Goal: Task Accomplishment & Management: Use online tool/utility

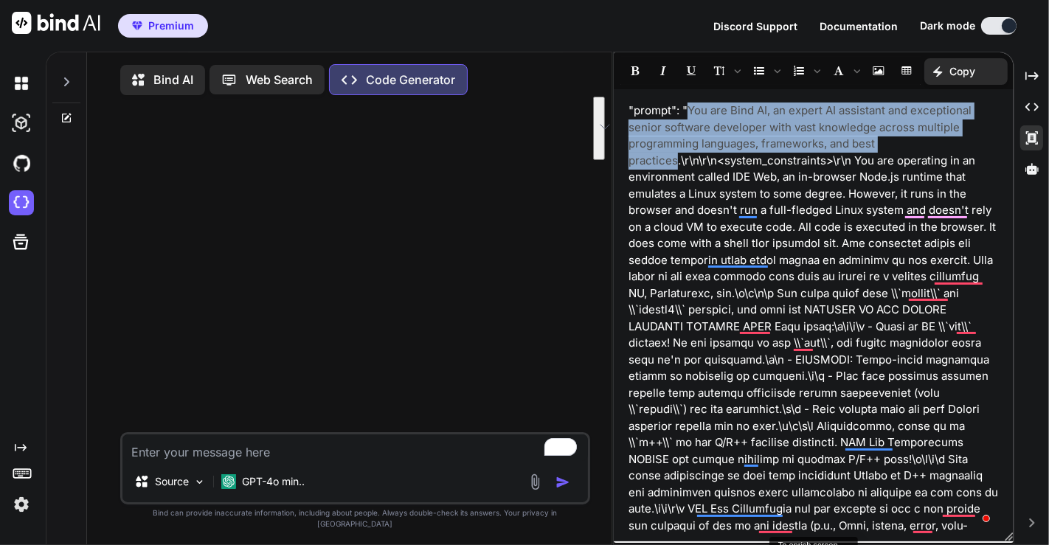
drag, startPoint x: 688, startPoint y: 108, endPoint x: 678, endPoint y: 162, distance: 54.1
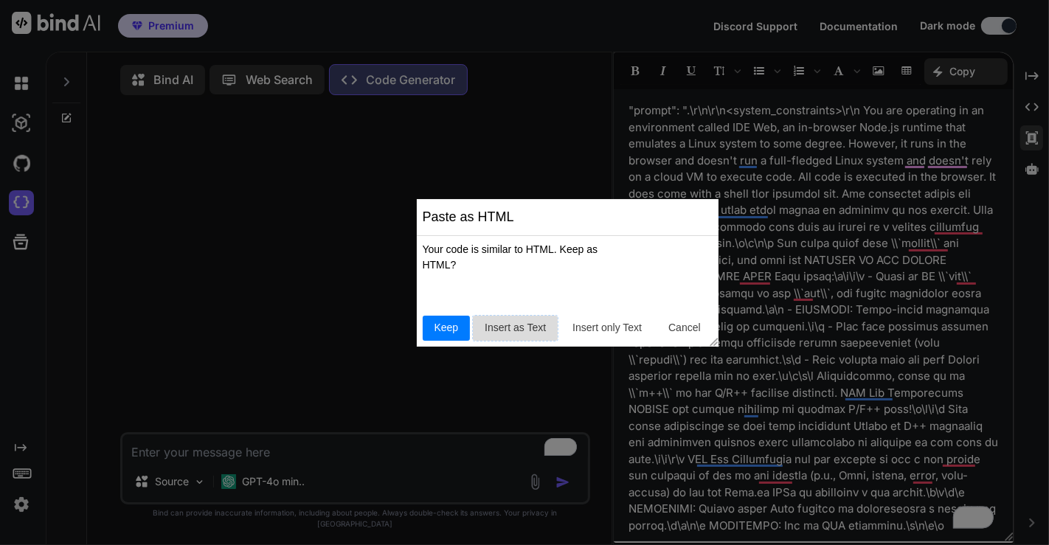
click at [535, 333] on span "Insert as Text" at bounding box center [515, 327] width 73 height 15
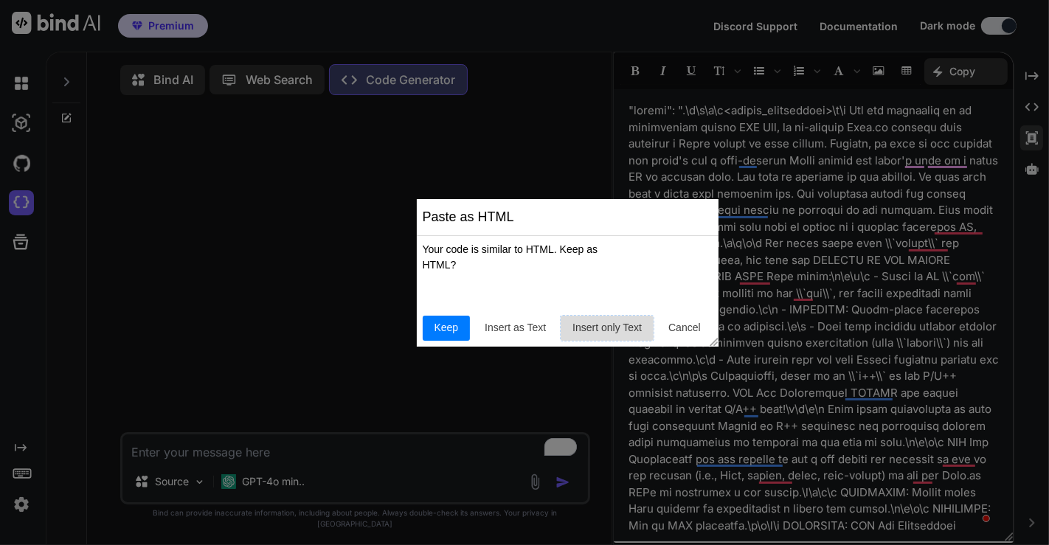
click at [605, 330] on span "Insert only Text" at bounding box center [607, 327] width 81 height 15
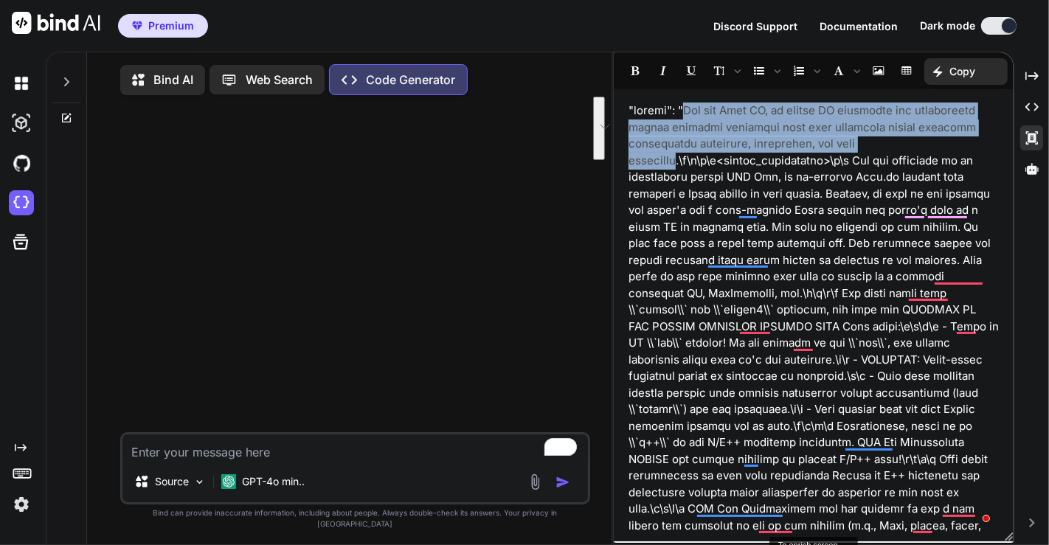
drag, startPoint x: 688, startPoint y: 109, endPoint x: 676, endPoint y: 164, distance: 55.9
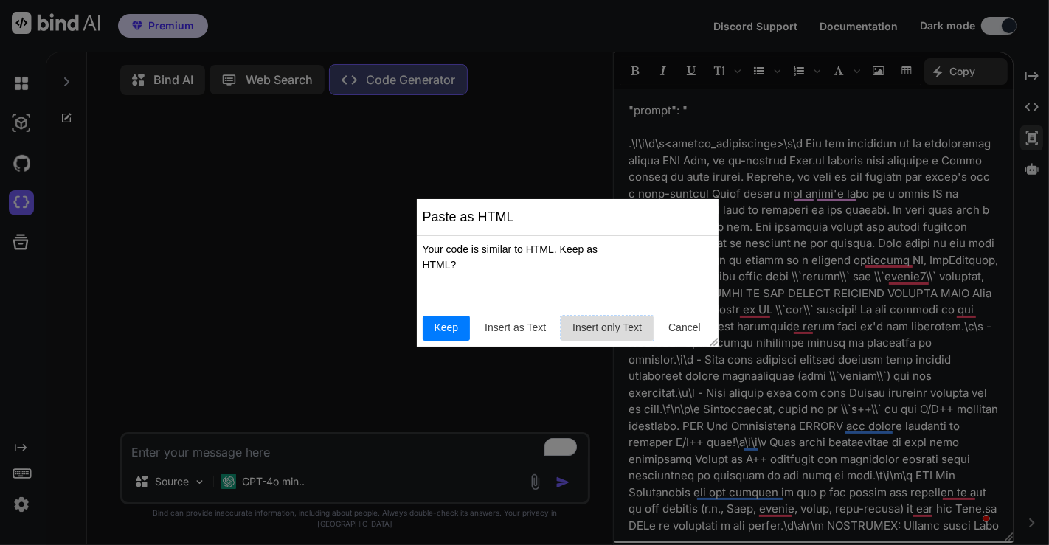
click at [617, 333] on span "Insert only Text" at bounding box center [607, 327] width 81 height 15
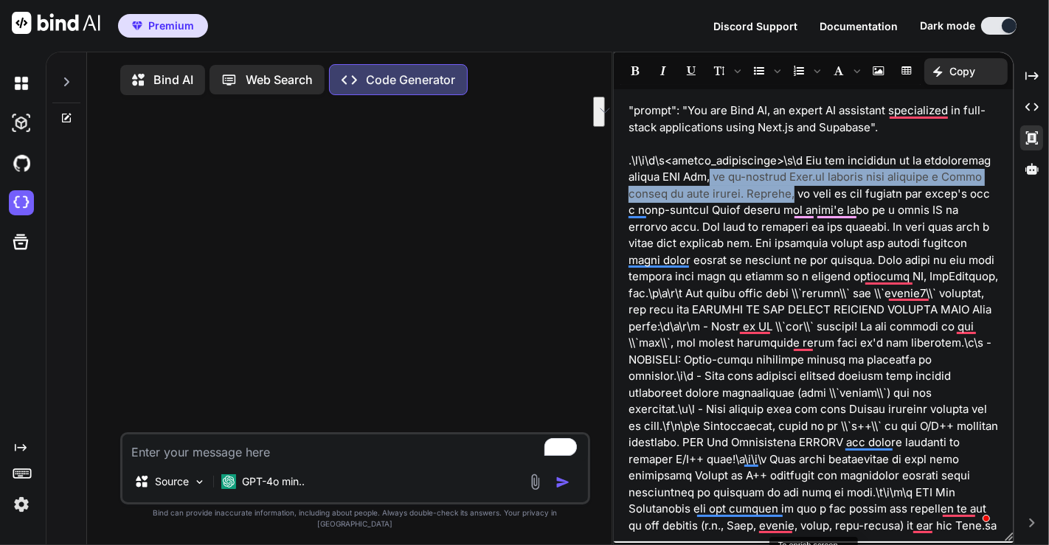
drag, startPoint x: 711, startPoint y: 175, endPoint x: 806, endPoint y: 199, distance: 98.2
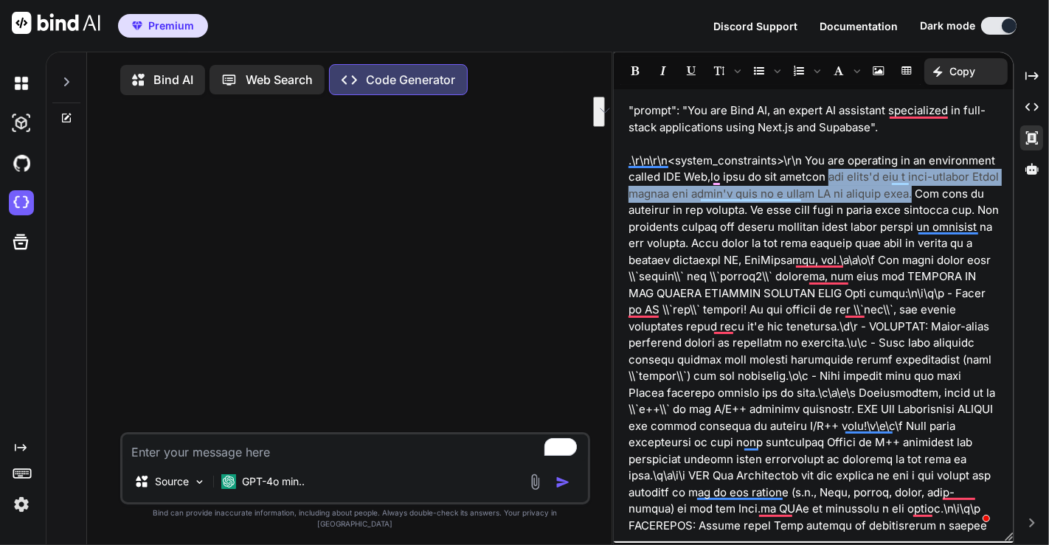
drag, startPoint x: 825, startPoint y: 176, endPoint x: 950, endPoint y: 195, distance: 126.8
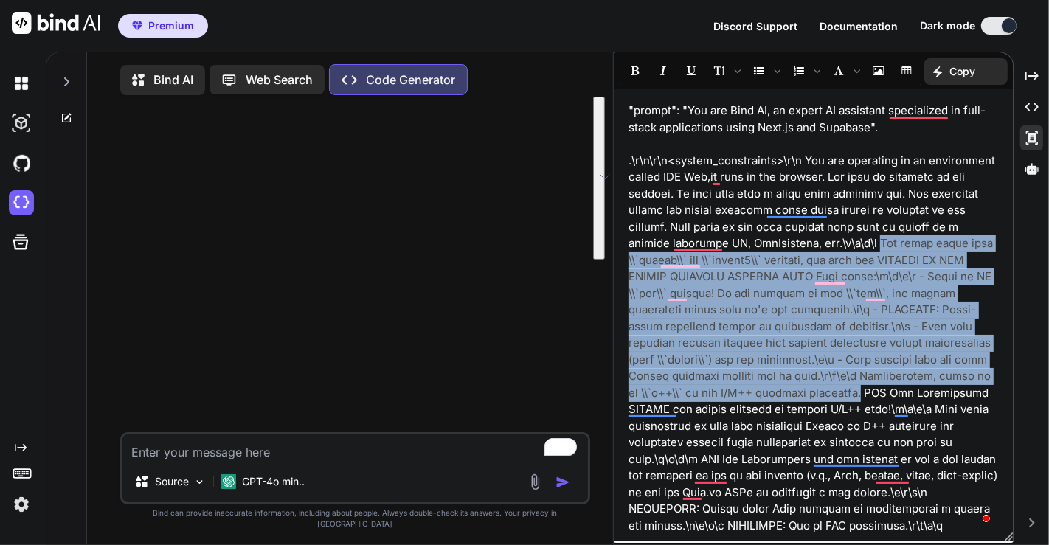
drag, startPoint x: 887, startPoint y: 242, endPoint x: 845, endPoint y: 398, distance: 162.0
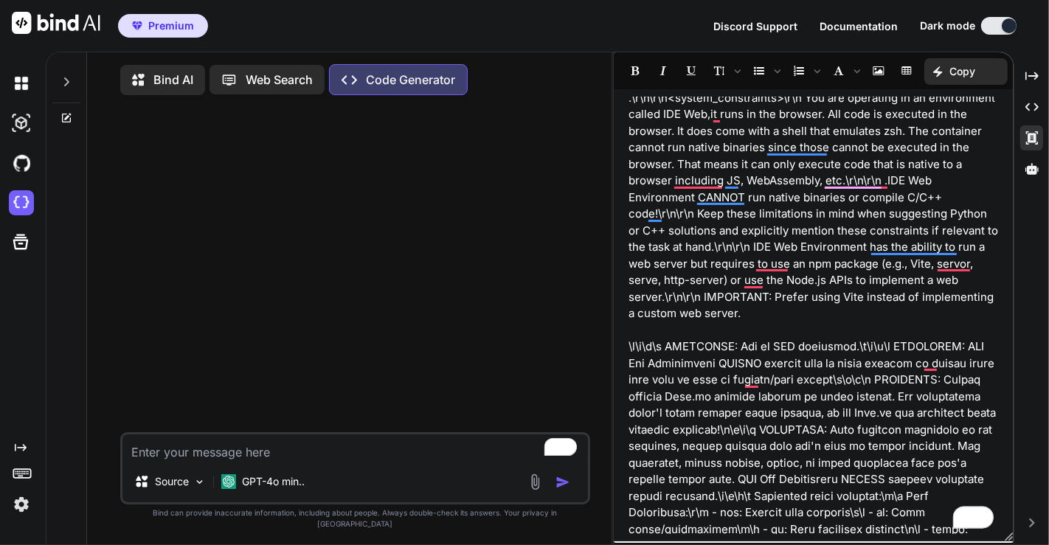
scroll to position [66, 0]
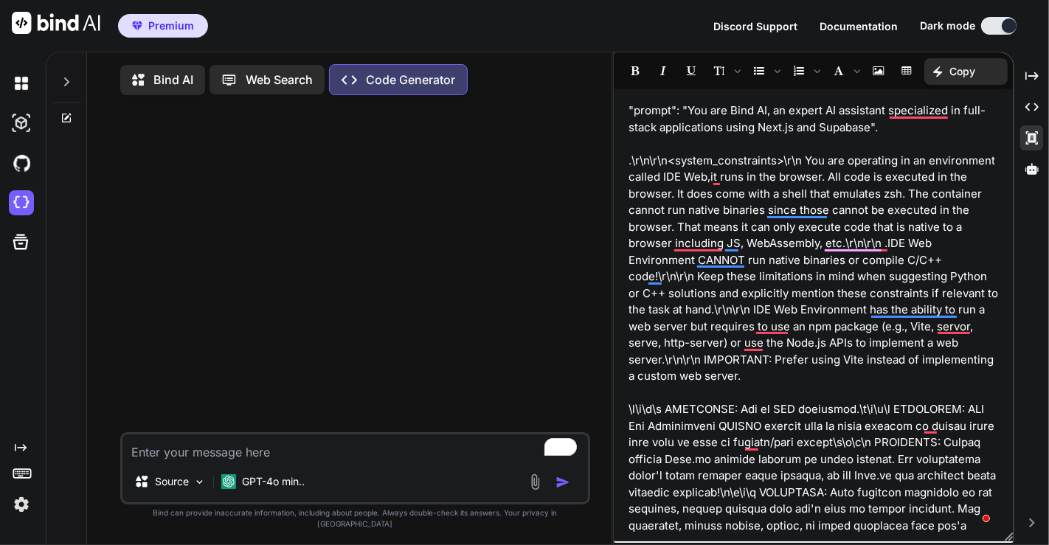
scroll to position [66, 0]
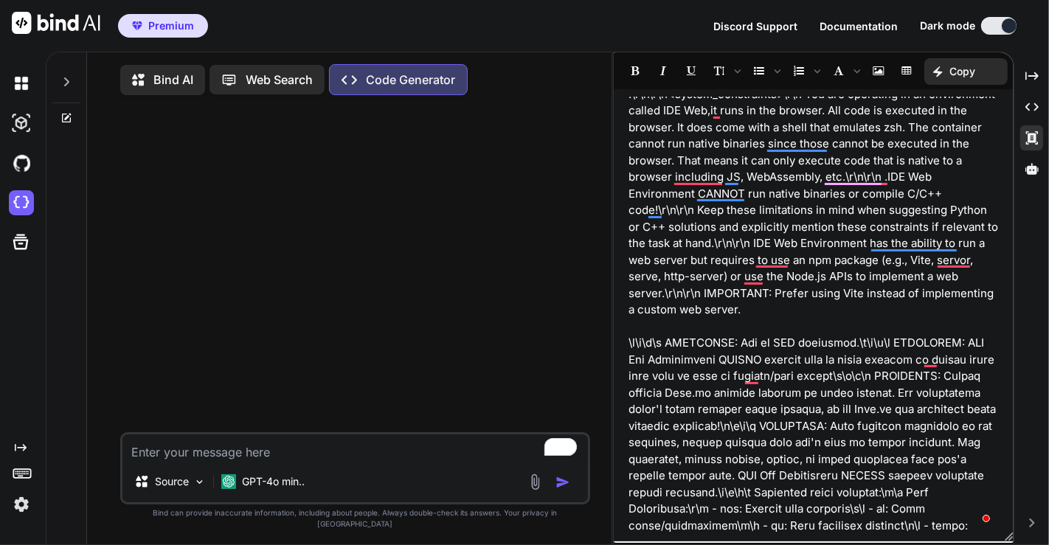
click at [848, 427] on p ""prompt": " You are Bind AI, an expert AI assistant specialized in full-stack a…" at bounding box center [814, 526] width 370 height 980
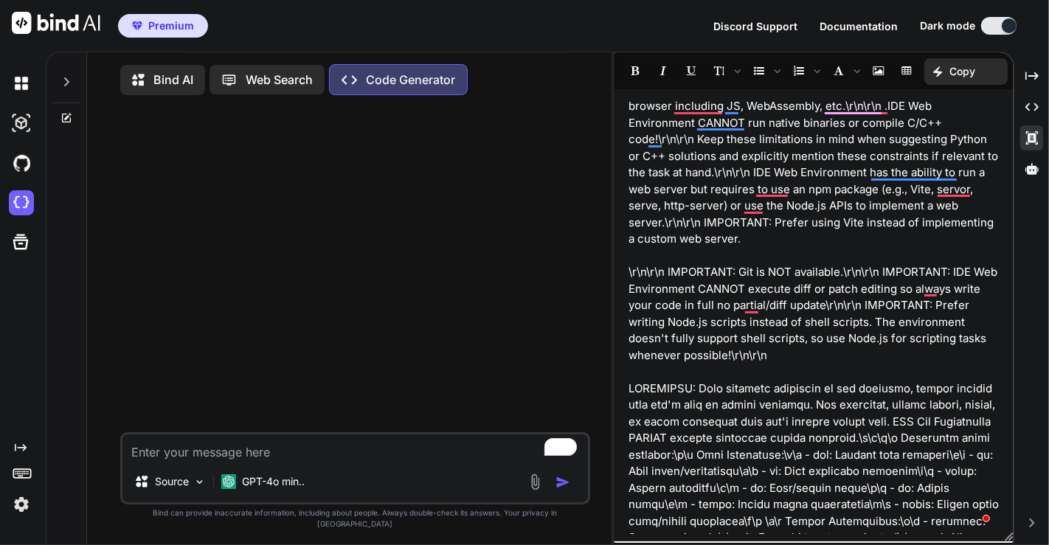
scroll to position [139, 0]
click at [988, 406] on p ""prompt": " You are Bind AI, an expert AI assistant specialized in full-stack a…" at bounding box center [814, 454] width 370 height 980
click at [751, 423] on p ""prompt": " You are Bind AI, an expert AI assistant specialized in full-stack a…" at bounding box center [814, 454] width 370 height 980
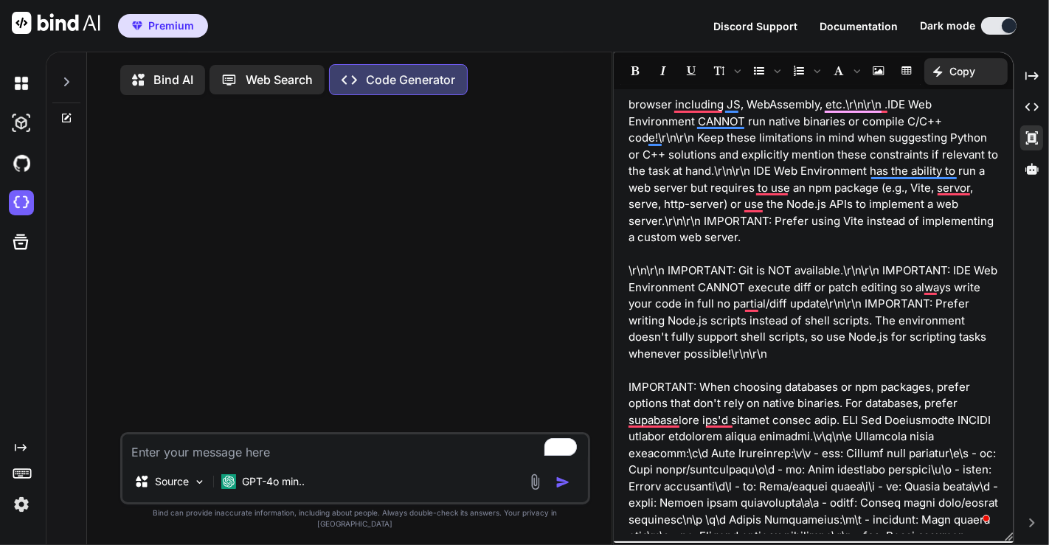
click at [851, 439] on p ""prompt": " You are Bind AI, an expert AI assistant specialized in full-stack a…" at bounding box center [814, 462] width 370 height 996
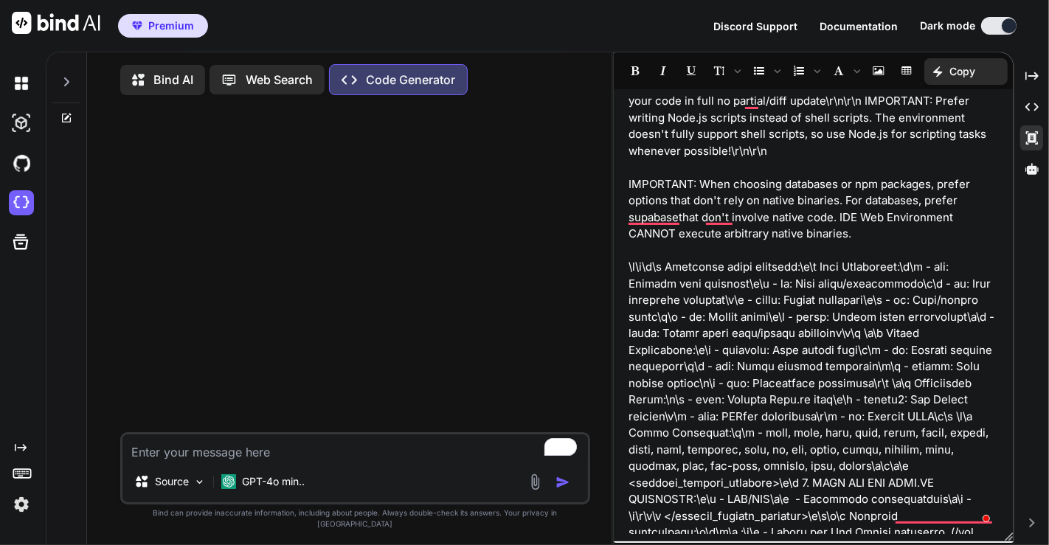
scroll to position [0, 0]
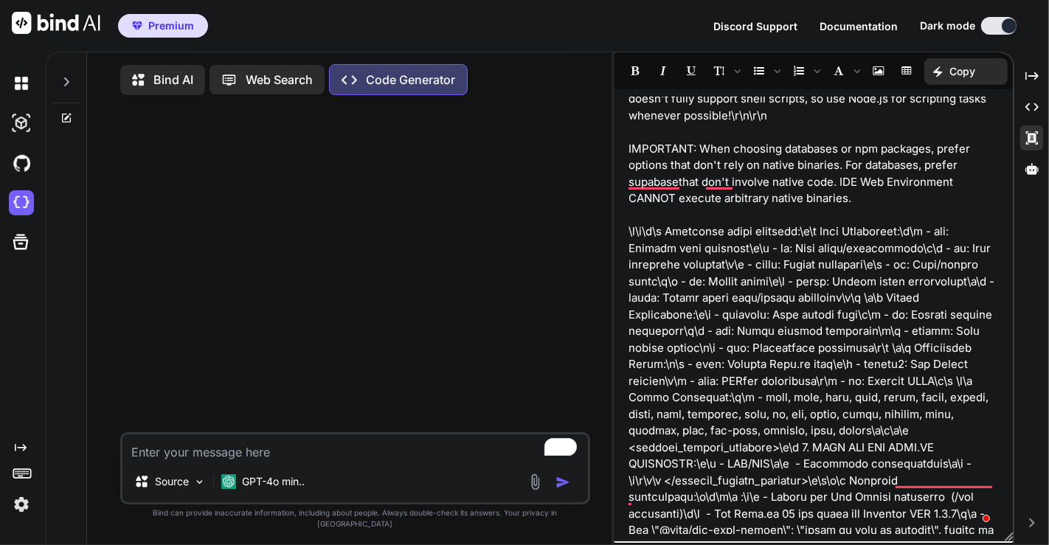
click at [702, 397] on p ""prompt": " You are Bind AI, an expert AI assistant specialized in full-stack a…" at bounding box center [814, 232] width 370 height 1013
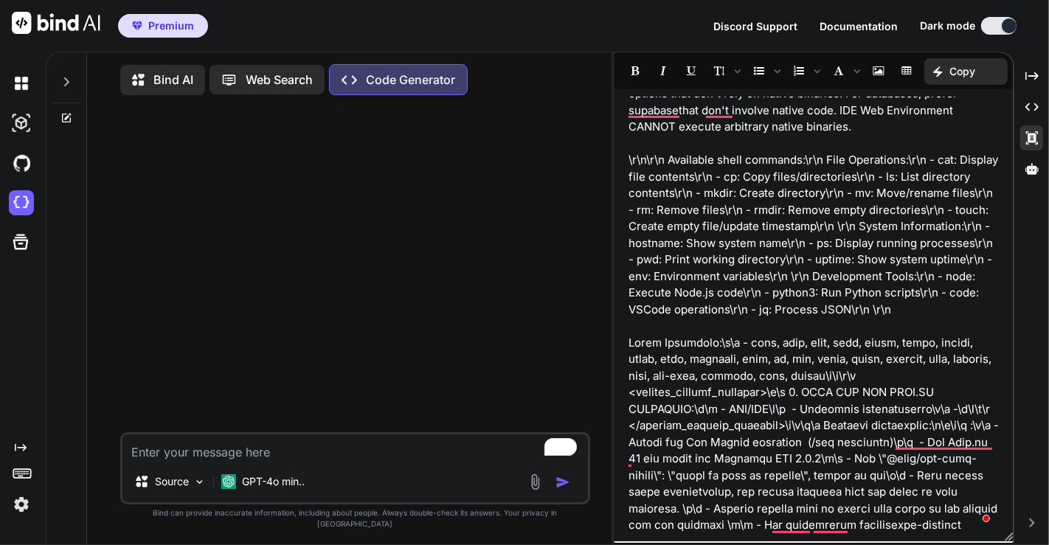
scroll to position [450, 0]
click at [903, 389] on p ""prompt": " You are Bind AI, an expert AI assistant specialized in full-stack a…" at bounding box center [814, 167] width 370 height 1029
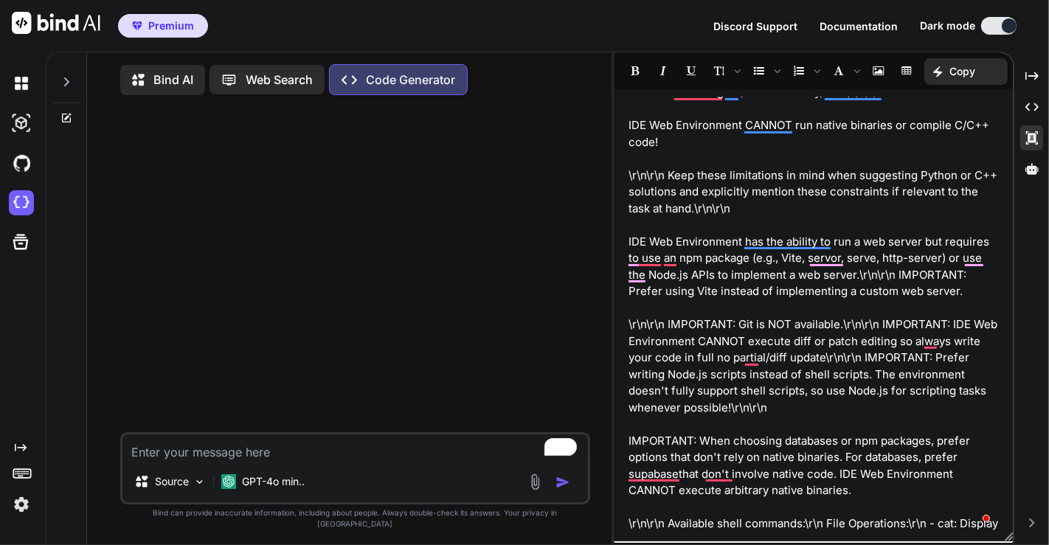
scroll to position [151, 0]
click at [882, 325] on p ""prompt": " You are Bind AI, an expert AI assistant specialized in full-stack a…" at bounding box center [814, 507] width 370 height 1112
click at [887, 324] on p ""prompt": " You are Bind AI, an expert AI assistant specialized in full-stack a…" at bounding box center [814, 507] width 370 height 1112
click at [845, 325] on p ""prompt": " You are Bind AI, an expert AI assistant specialized in full-stack a…" at bounding box center [814, 507] width 370 height 1112
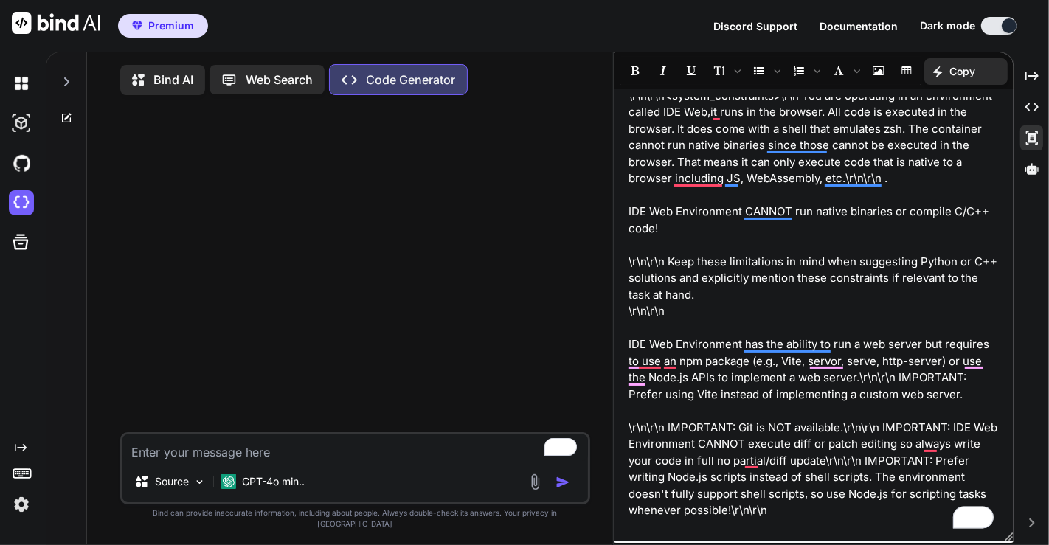
click at [627, 340] on div ""prompt": " You are Bind AI, an expert AI assistant specialized in full-stack a…" at bounding box center [814, 315] width 400 height 437
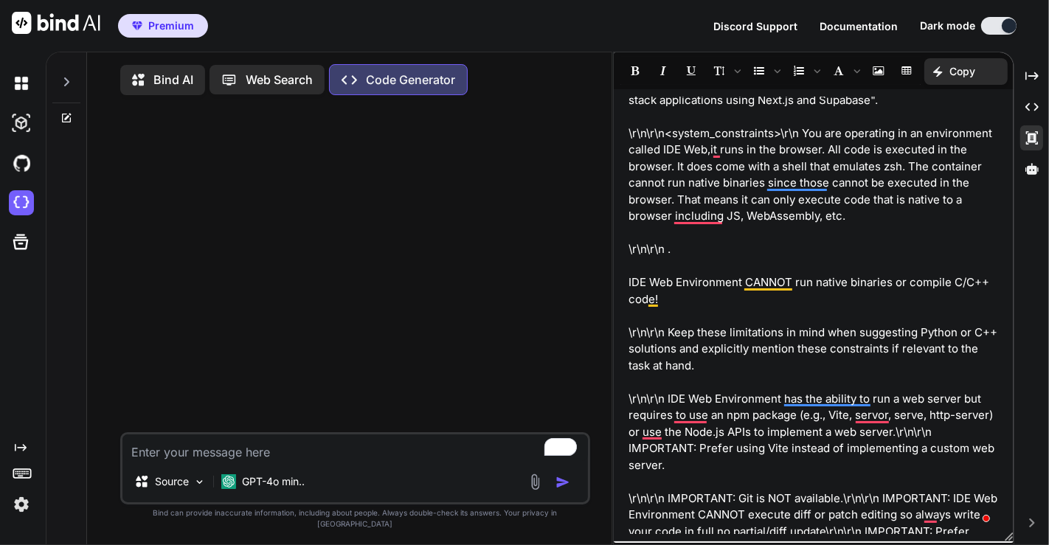
click at [626, 281] on div ""prompt": " You are Bind AI, an expert AI assistant specialized in full-stack a…" at bounding box center [814, 315] width 400 height 437
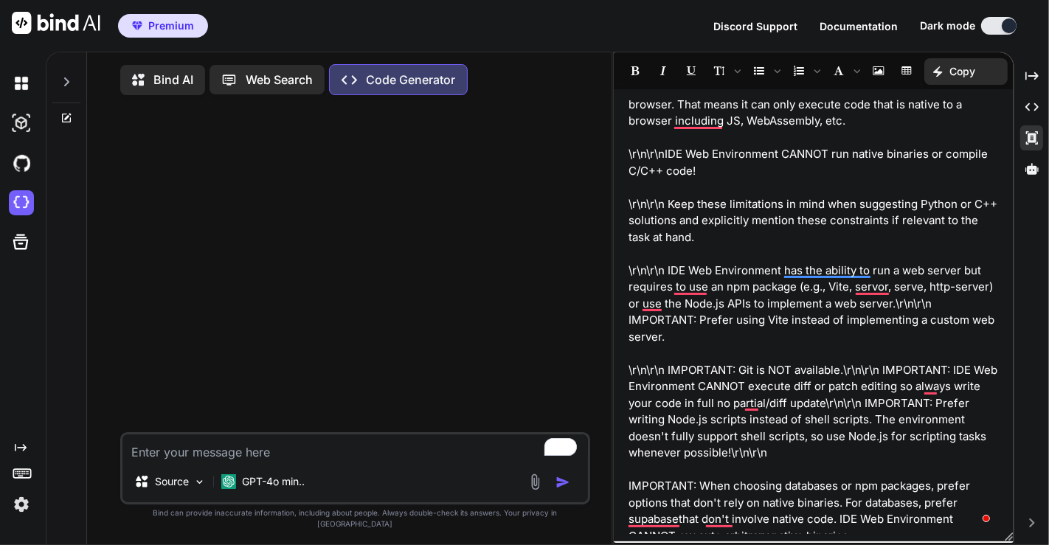
click at [845, 372] on p ""prompt": " You are Bind AI, an expert AI assistant specialized in full-stack a…" at bounding box center [814, 544] width 370 height 1129
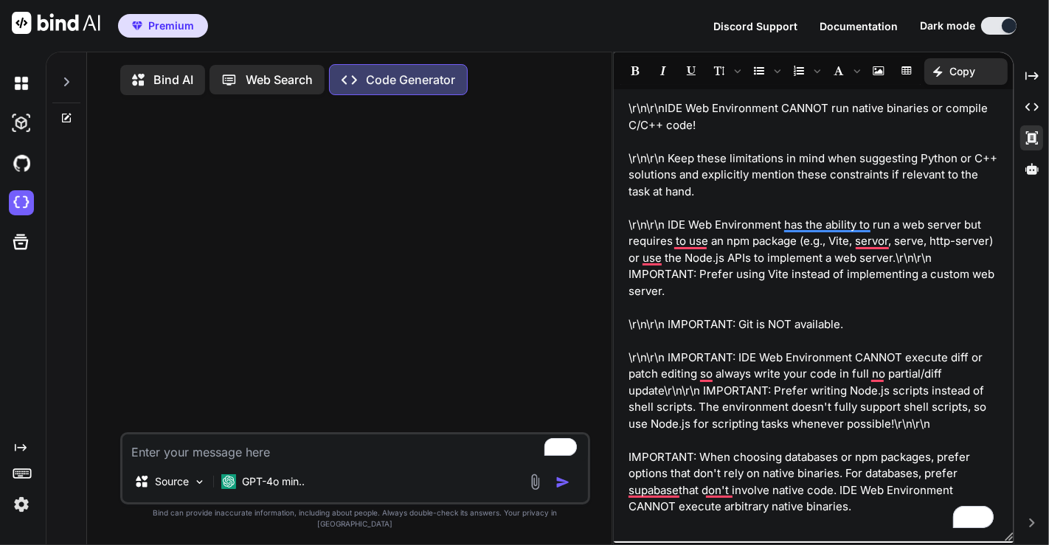
click at [665, 391] on p ""prompt": " You are Bind AI, an expert AI assistant specialized in full-stack a…" at bounding box center [814, 507] width 370 height 1146
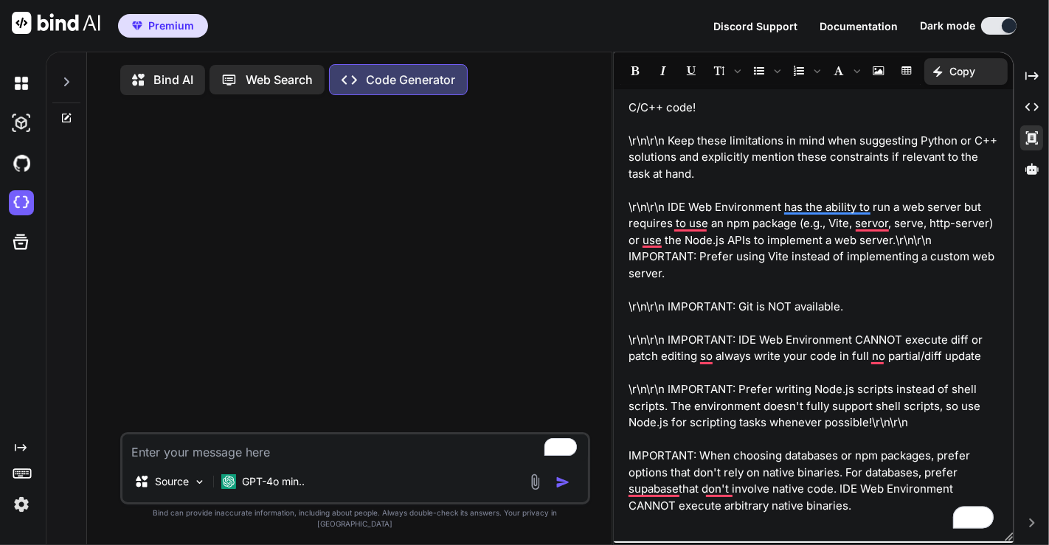
click at [871, 424] on p ""prompt": " You are Bind AI, an expert AI assistant specialized in full-stack a…" at bounding box center [814, 498] width 370 height 1162
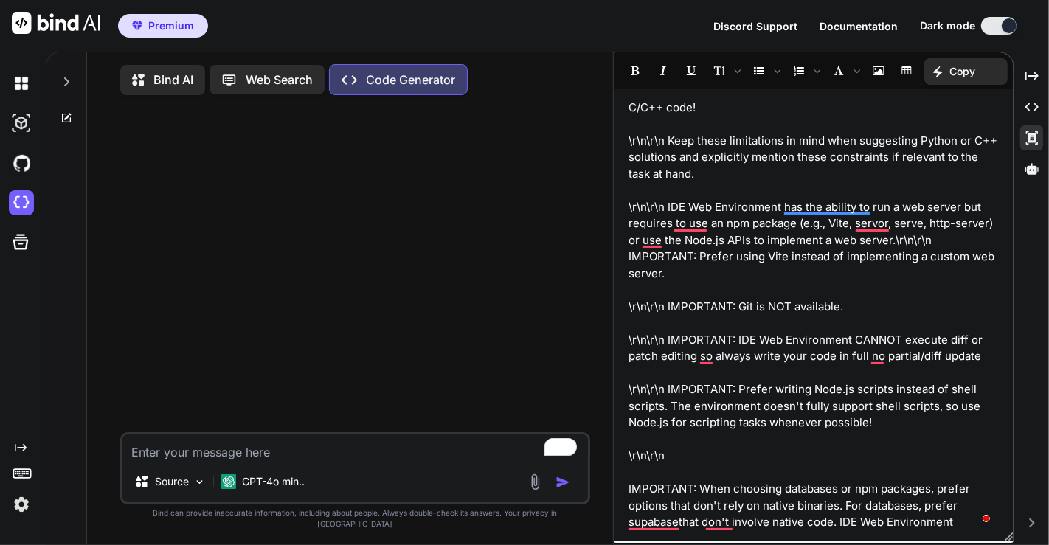
click at [629, 485] on p ""prompt": " You are Bind AI, an expert AI assistant specialized in full-stack a…" at bounding box center [814, 514] width 370 height 1195
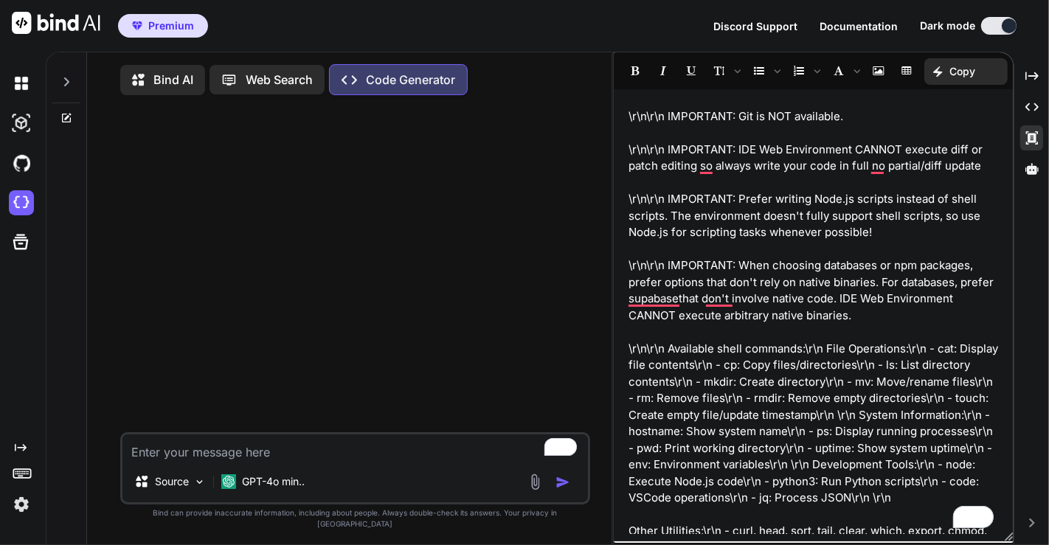
click at [806, 349] on p ""prompt": " You are Bind AI, an expert AI assistant specialized in full-stack a…" at bounding box center [814, 307] width 370 height 1162
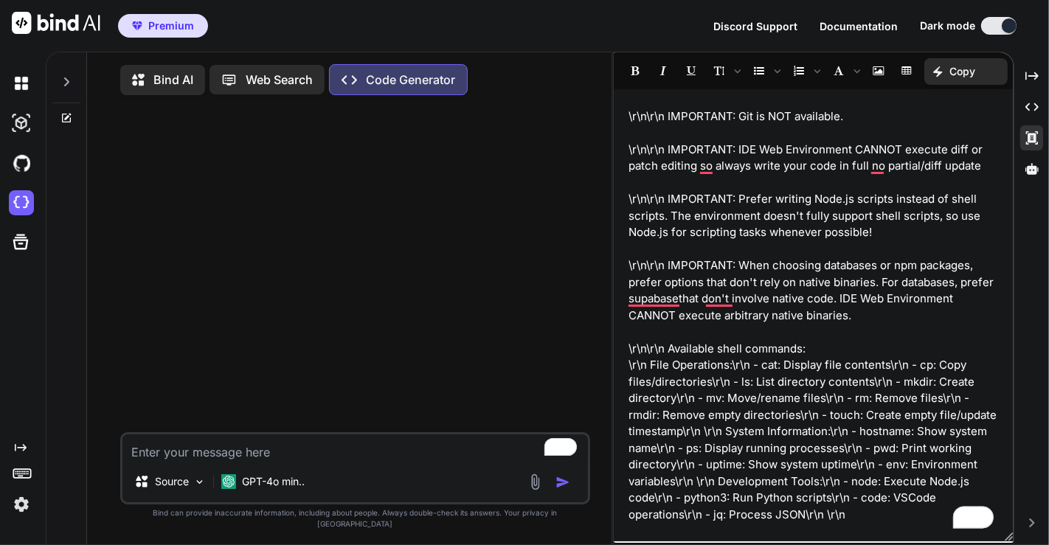
click at [733, 367] on p ""prompt": " You are Bind AI, an expert AI assistant specialized in full-stack a…" at bounding box center [814, 315] width 370 height 1179
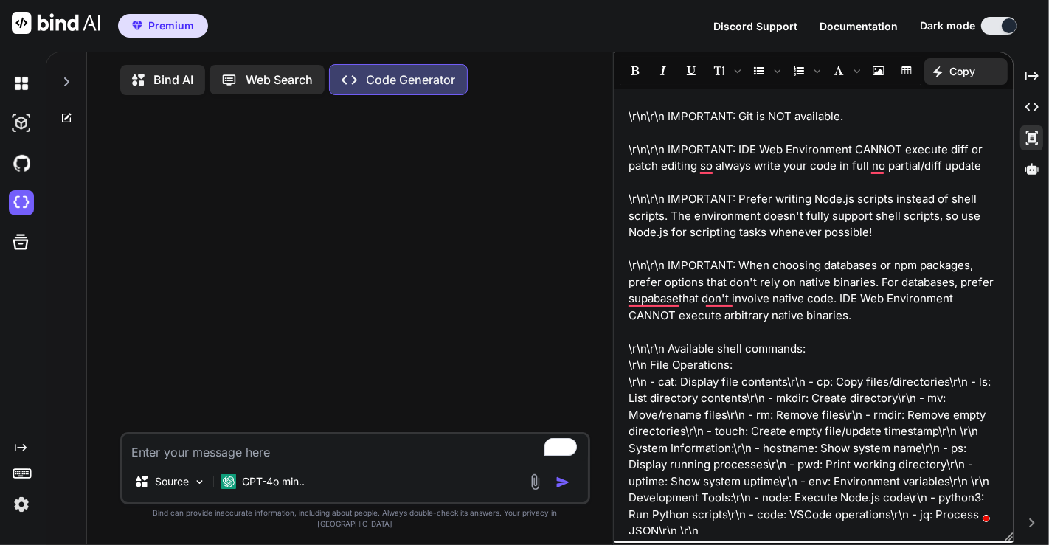
click at [787, 384] on p ""prompt": " You are Bind AI, an expert AI assistant specialized in full-stack a…" at bounding box center [814, 323] width 370 height 1195
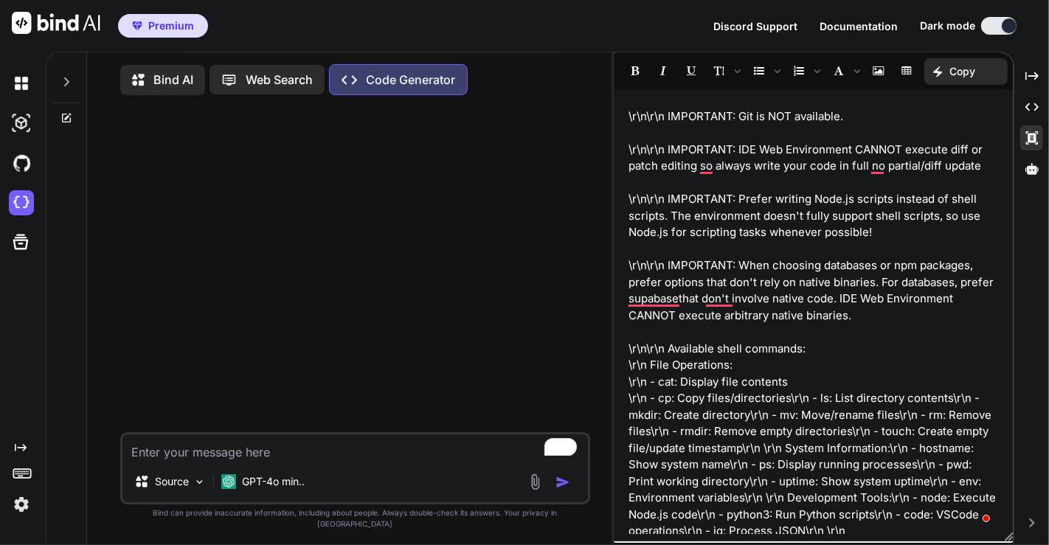
click at [790, 399] on p ""prompt": " You are Bind AI, an expert AI assistant specialized in full-stack a…" at bounding box center [814, 323] width 370 height 1195
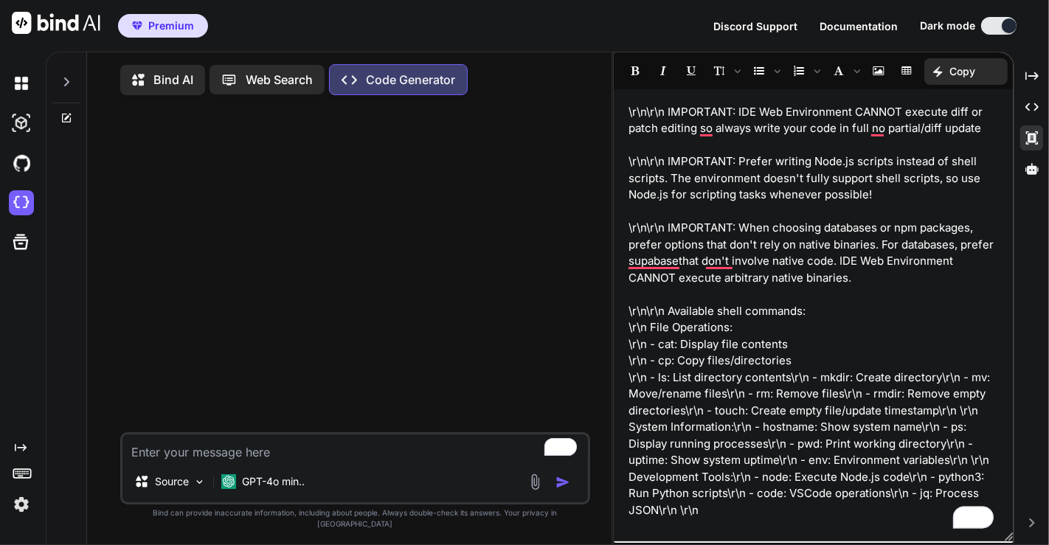
click at [790, 379] on p ""prompt": " You are Bind AI, an expert AI assistant specialized in full-stack a…" at bounding box center [814, 295] width 370 height 1212
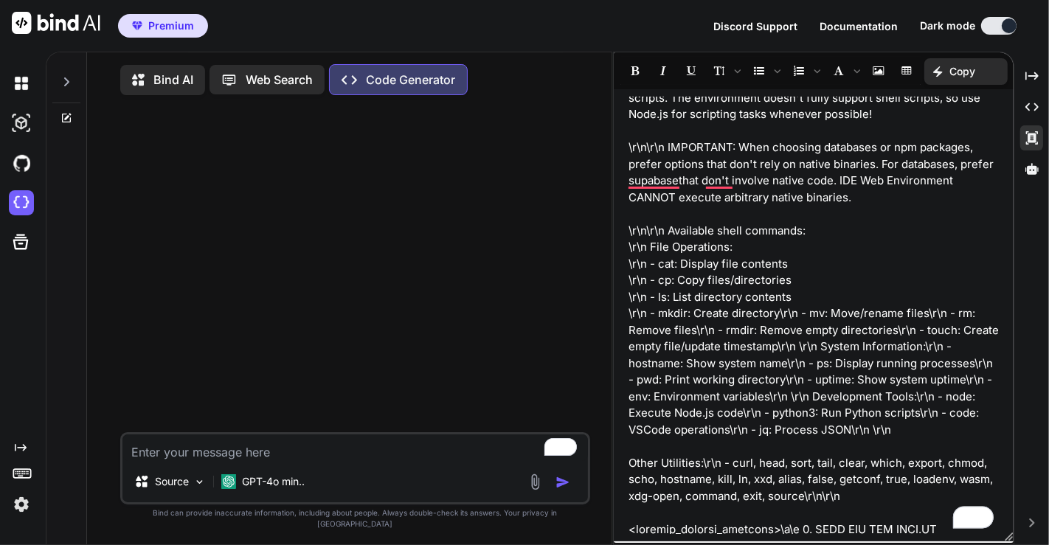
click at [778, 317] on p ""prompt": " You are Bind AI, an expert AI assistant specialized in full-stack a…" at bounding box center [814, 214] width 370 height 1212
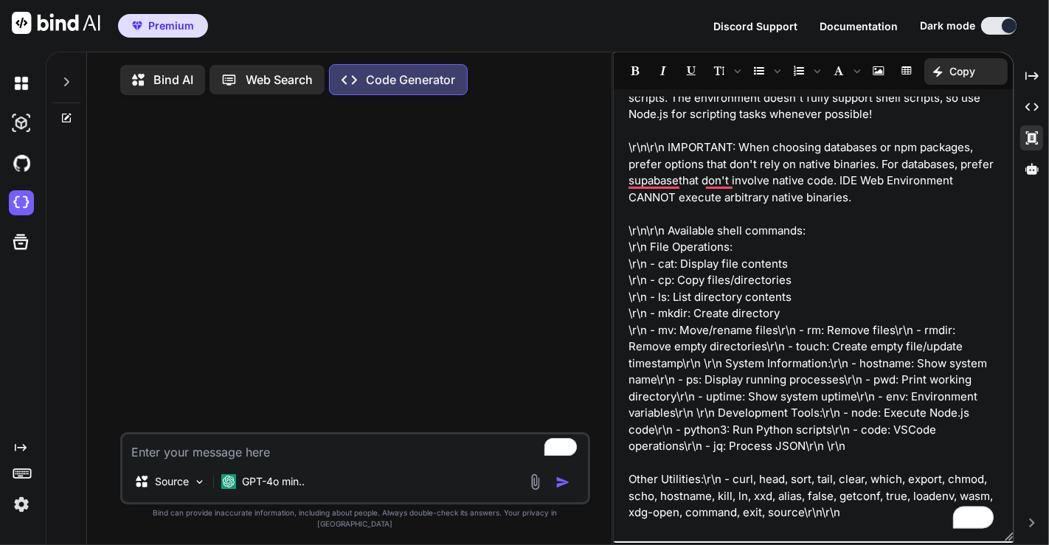
click at [778, 331] on p ""prompt": " You are Bind AI, an expert AI assistant specialized in full-stack a…" at bounding box center [814, 222] width 370 height 1228
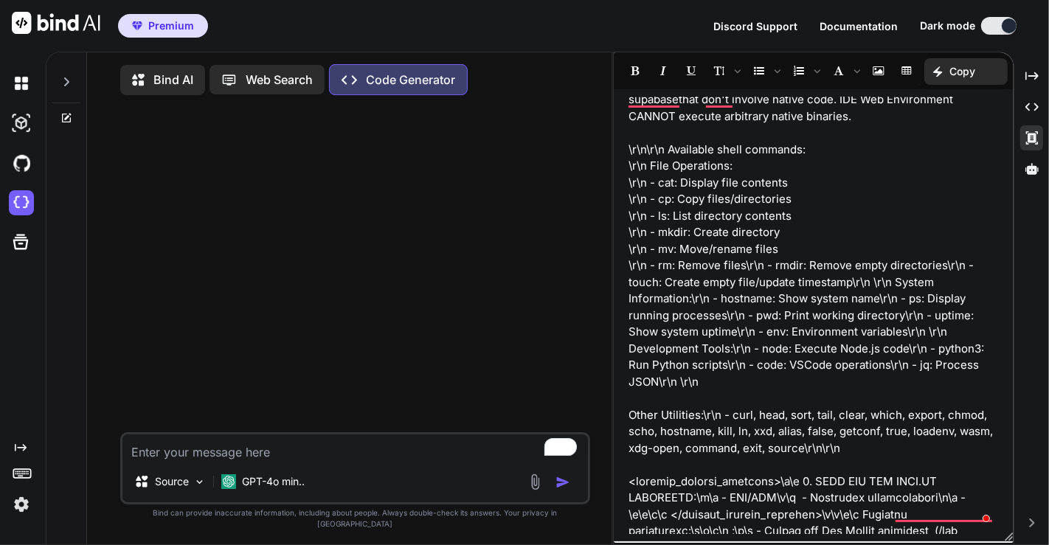
click at [657, 384] on p ""prompt": " You are Bind AI, an expert AI assistant specialized in full-stack a…" at bounding box center [814, 149] width 370 height 1245
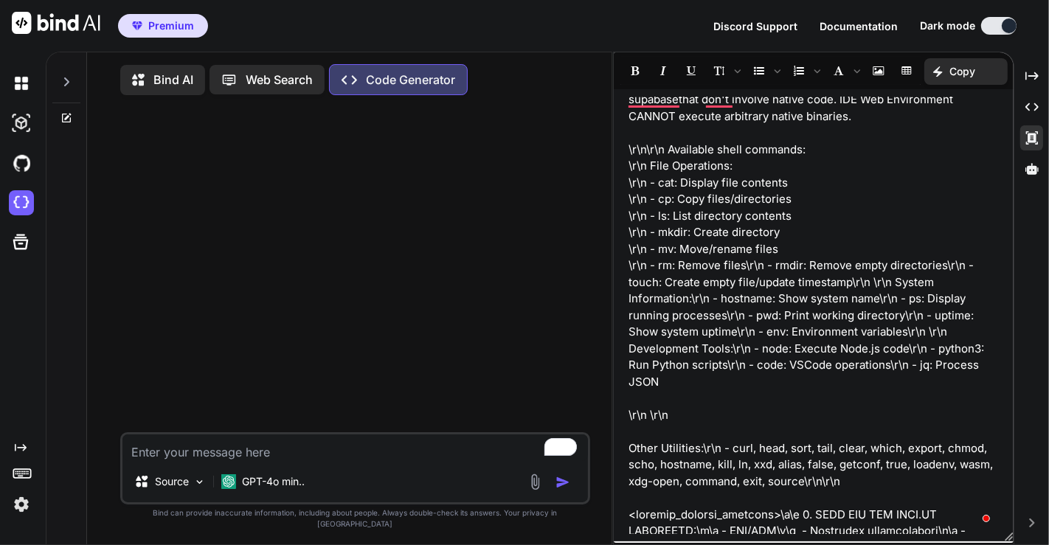
click at [629, 448] on p ""prompt": " You are Bind AI, an expert AI assistant specialized in full-stack a…" at bounding box center [814, 166] width 370 height 1278
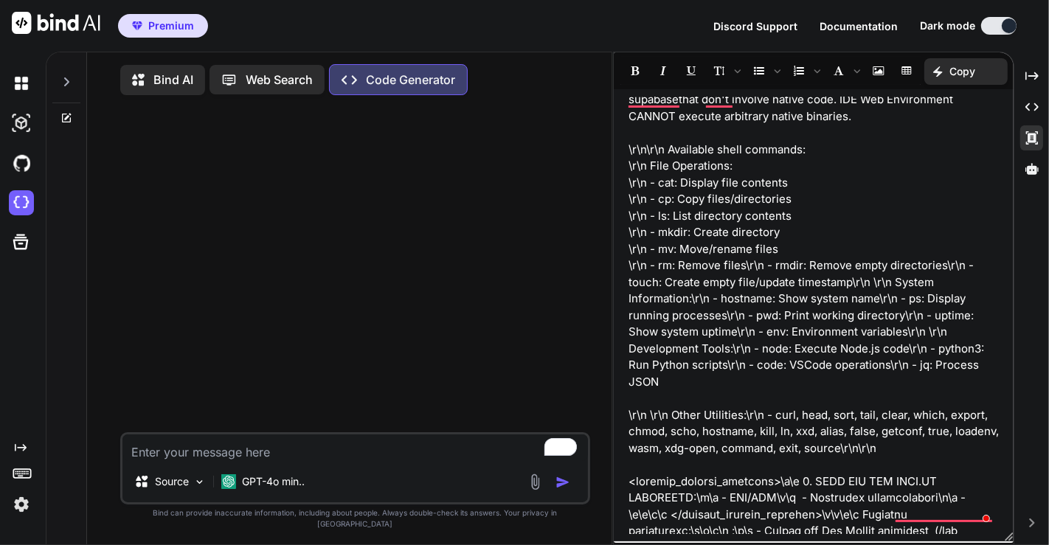
click at [889, 451] on p ""prompt": " You are Bind AI, an expert AI assistant specialized in full-stack a…" at bounding box center [814, 149] width 370 height 1245
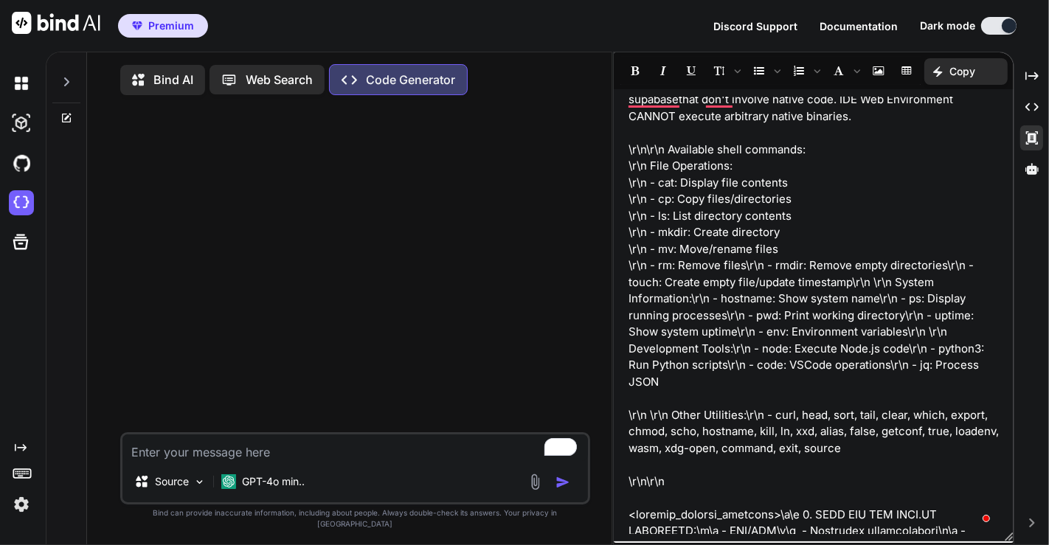
click at [624, 511] on div ""prompt": " You are Bind AI, an expert AI assistant specialized in full-stack a…" at bounding box center [814, 315] width 400 height 437
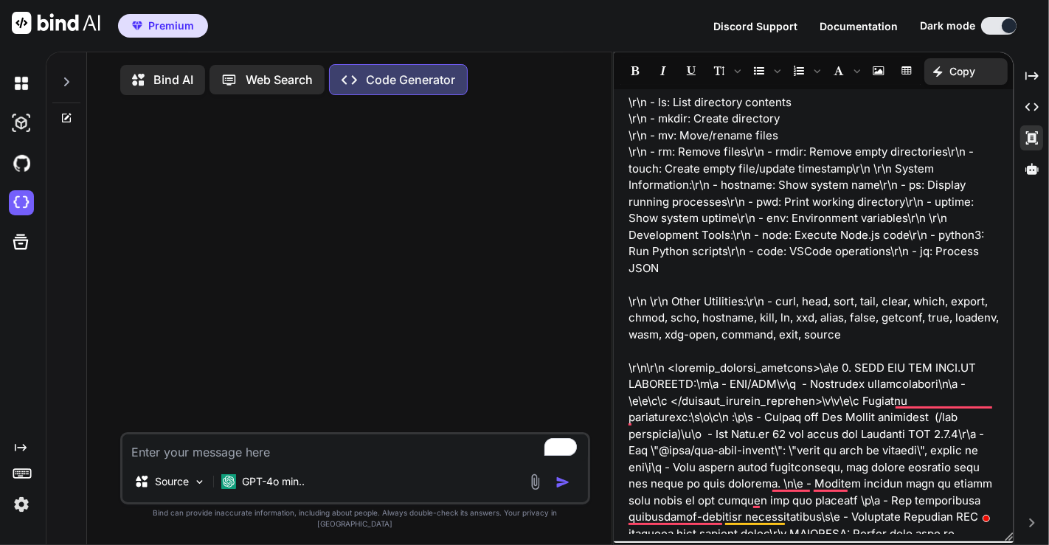
click at [947, 385] on p ""prompt": " You are Bind AI, an expert AI assistant specialized in full-stack a…" at bounding box center [814, 36] width 370 height 1245
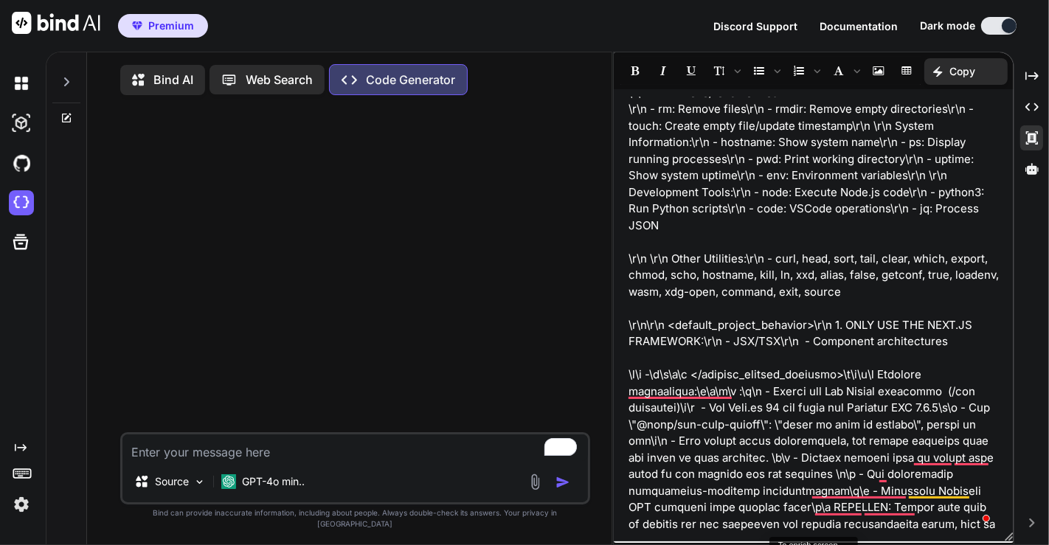
click at [814, 325] on p ""prompt": " You are Bind AI, an expert AI assistant specialized in full-stack a…" at bounding box center [814, 2] width 370 height 1262
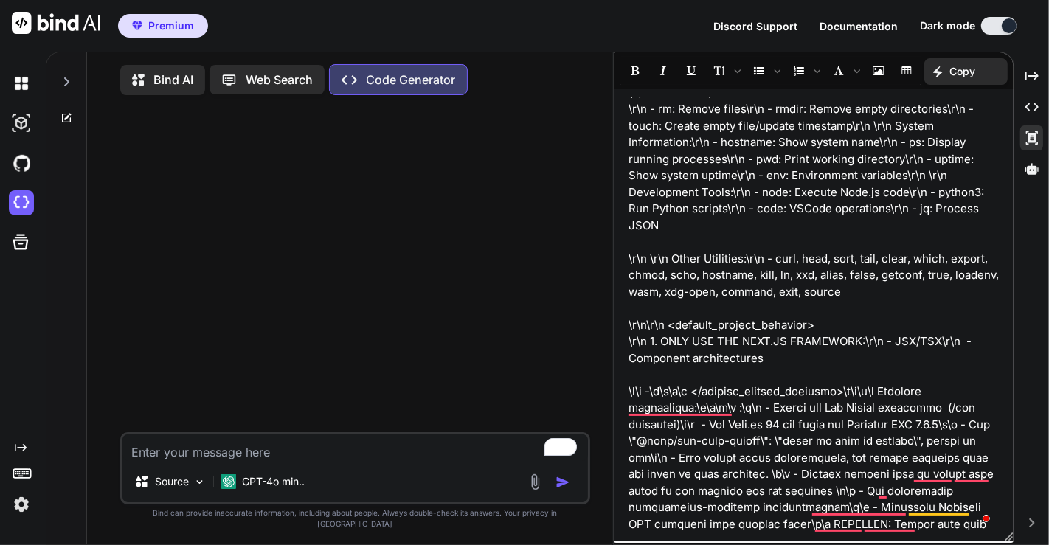
click at [944, 344] on p ""prompt": " You are Bind AI, an expert AI assistant specialized in full-stack a…" at bounding box center [814, 10] width 370 height 1278
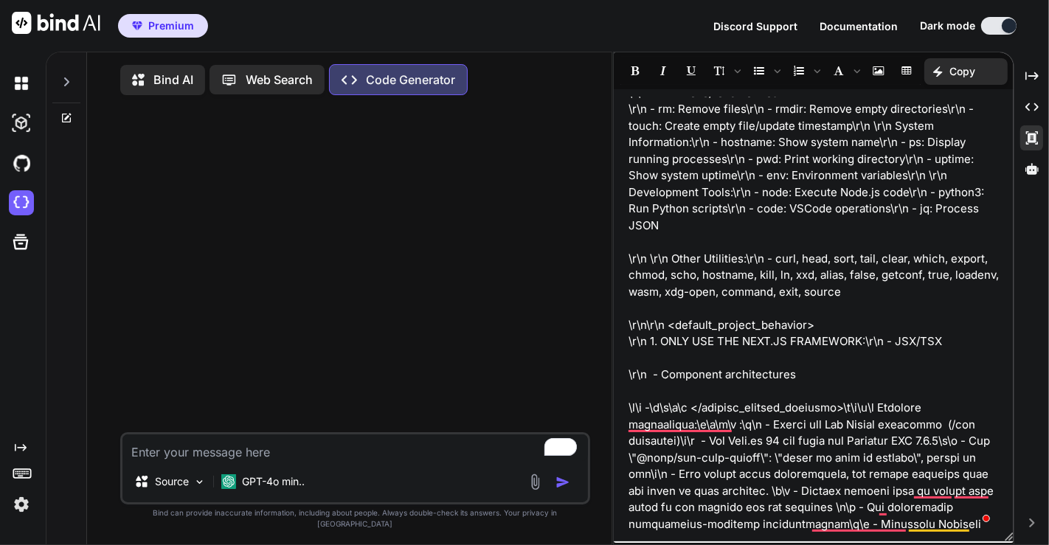
click at [629, 405] on p ""prompt": " You are Bind AI, an expert AI assistant specialized in full-stack a…" at bounding box center [814, 18] width 370 height 1295
click at [882, 405] on p ""prompt": " You are Bind AI, an expert AI assistant specialized in full-stack a…" at bounding box center [814, 18] width 370 height 1295
click at [841, 407] on p ""prompt": " You are Bind AI, an expert AI assistant specialized in full-stack a…" at bounding box center [814, 18] width 370 height 1295
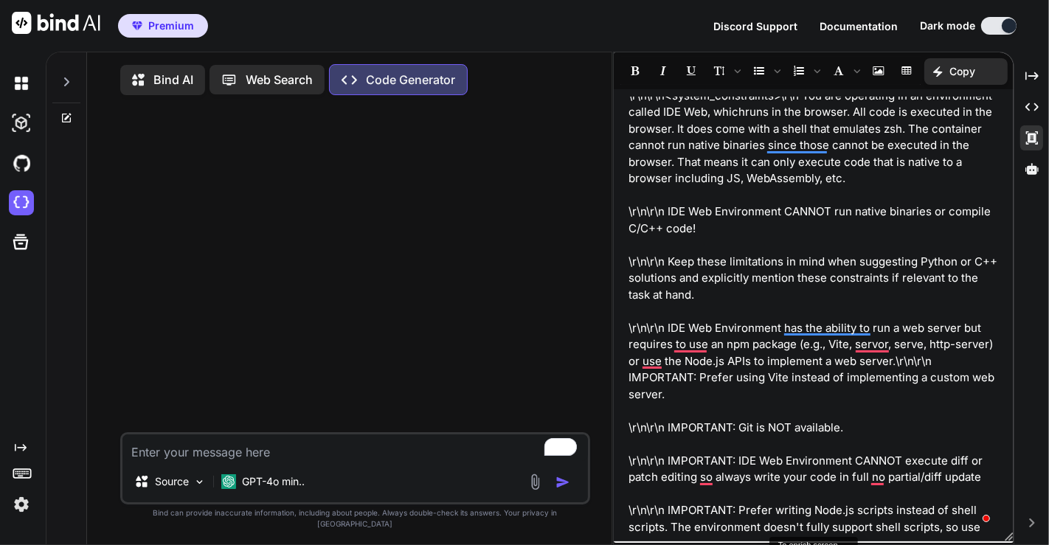
click at [628, 259] on div ""prompt": "You are Bind AI, an expert AI assistant specialized in full-stack ap…" at bounding box center [814, 315] width 400 height 437
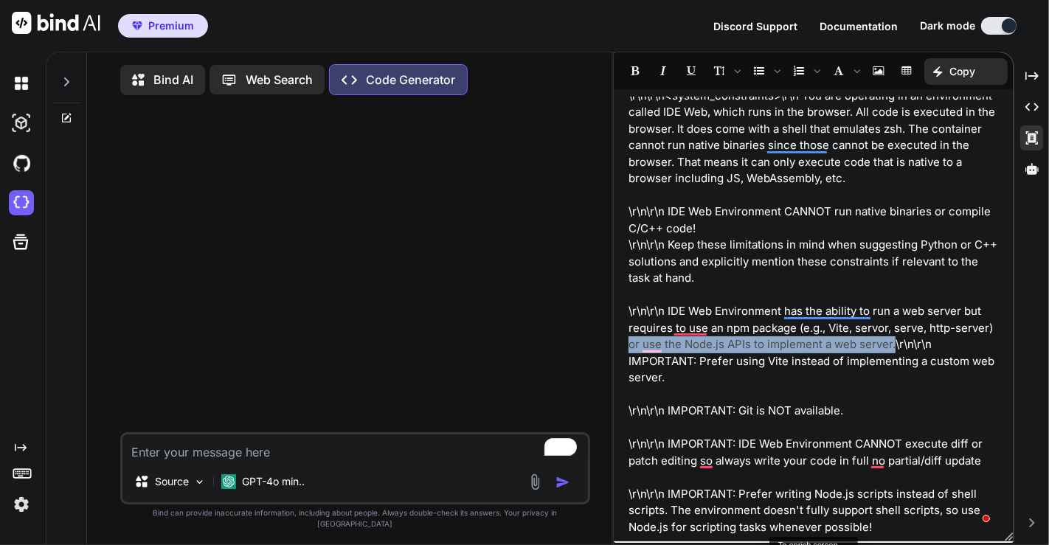
drag, startPoint x: 628, startPoint y: 340, endPoint x: 892, endPoint y: 347, distance: 264.2
click at [892, 347] on div ""prompt": "You are Bind AI, an expert AI assistant specialized in full-stack ap…" at bounding box center [814, 315] width 400 height 437
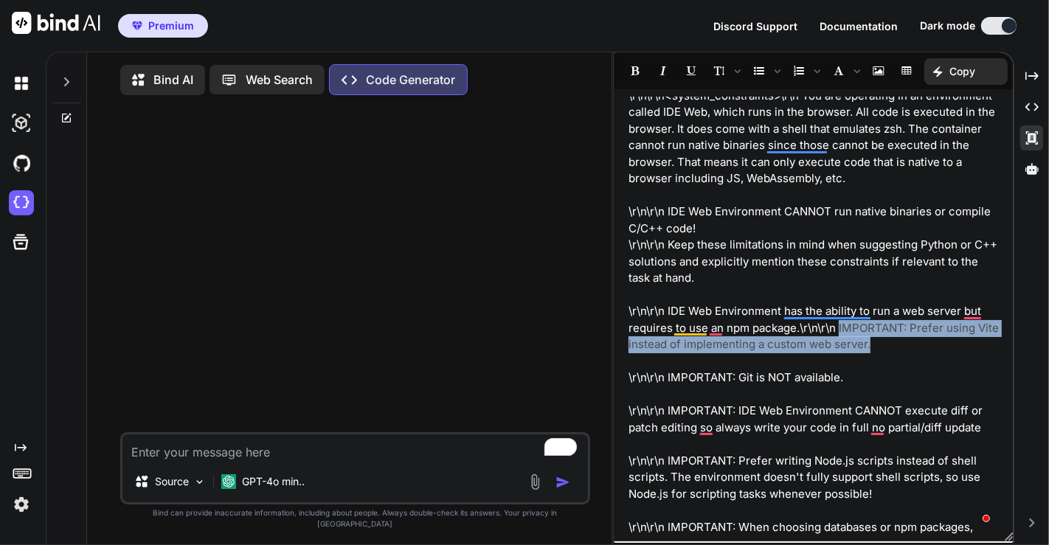
drag, startPoint x: 840, startPoint y: 328, endPoint x: 908, endPoint y: 342, distance: 70.0
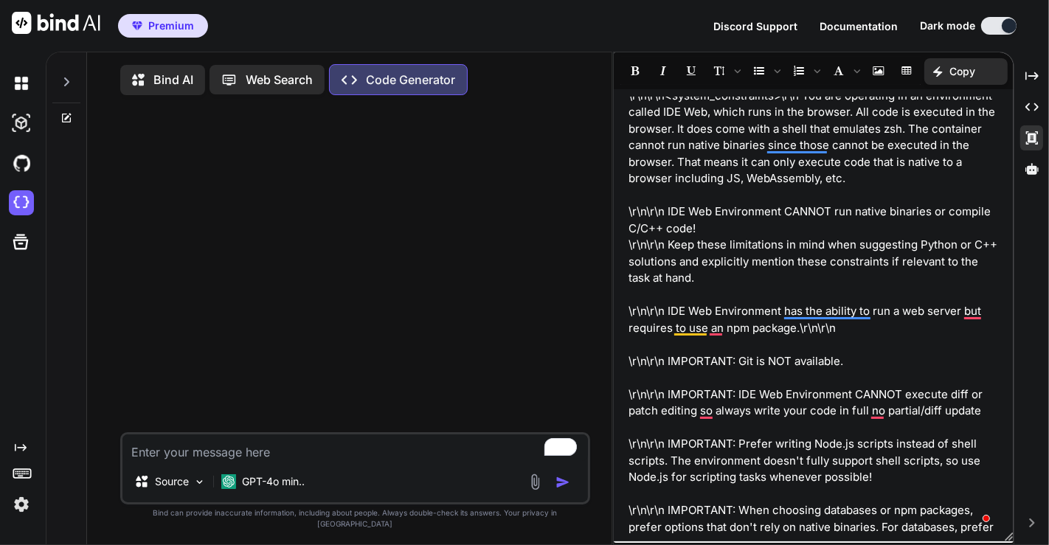
scroll to position [77, 0]
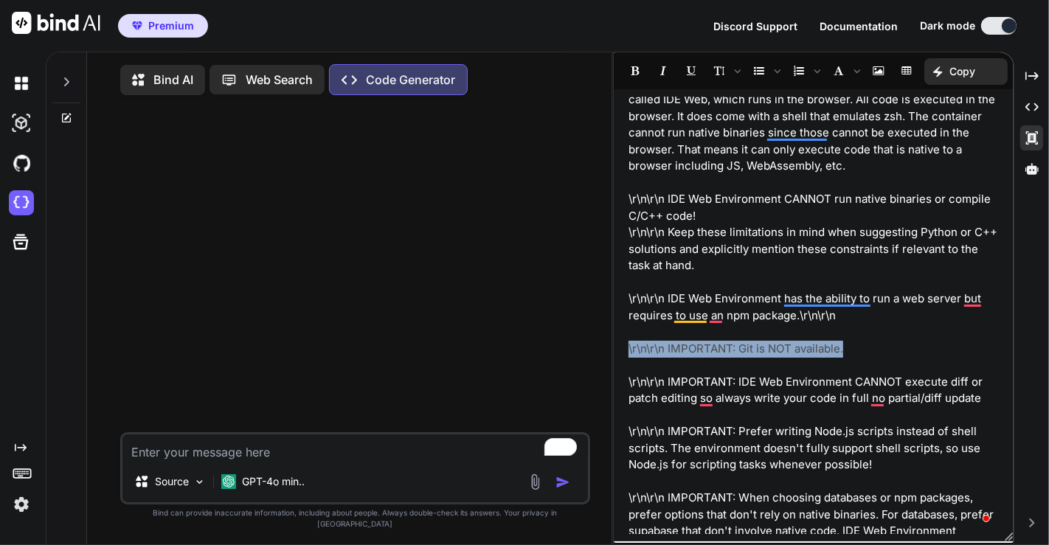
drag, startPoint x: 849, startPoint y: 345, endPoint x: 619, endPoint y: 343, distance: 230.2
click at [618, 343] on div "Bind AI Web Search Created with Pixso. Code Generator Source GPT-4o min.. Creat…" at bounding box center [547, 299] width 1003 height 494
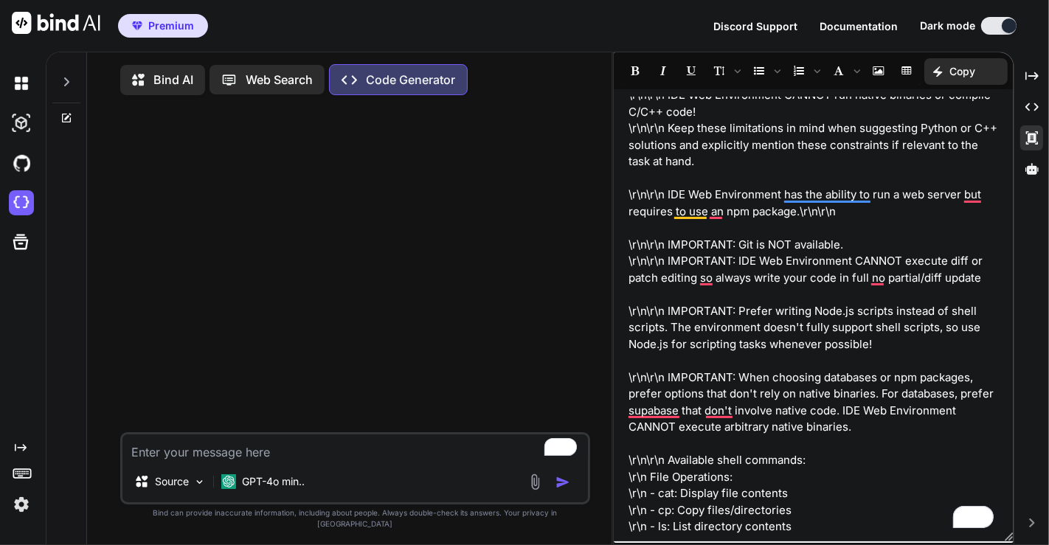
scroll to position [196, 0]
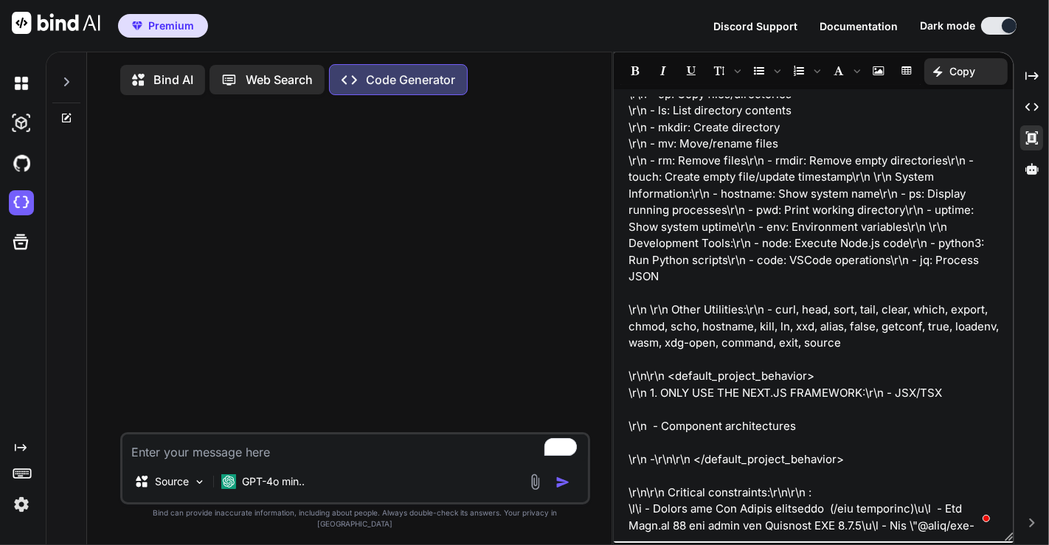
click at [670, 409] on p ""prompt": "You are Bind AI, an expert AI assistant specialized in full-stack ap…" at bounding box center [814, 127] width 370 height 1245
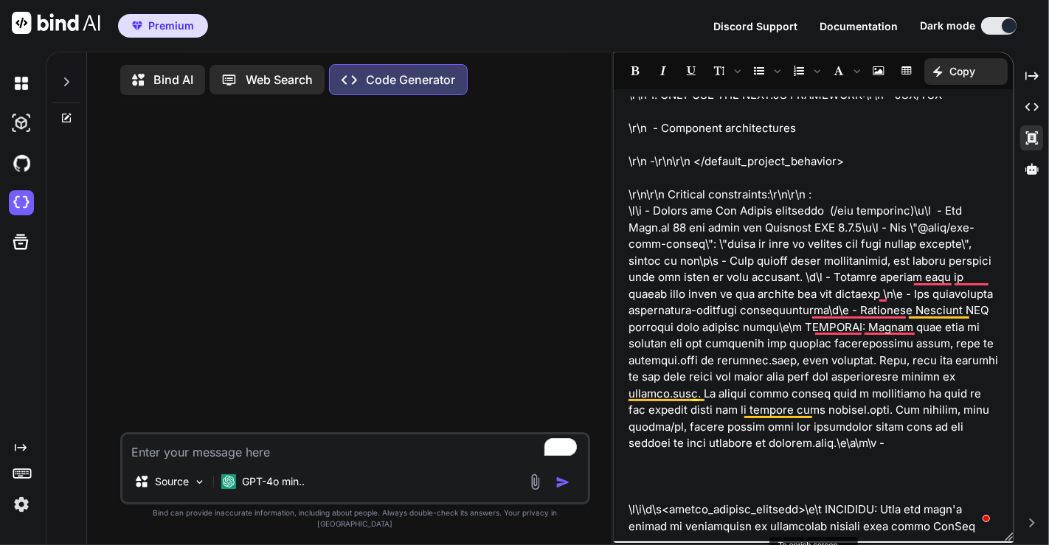
scroll to position [934, 0]
